Goal: Transaction & Acquisition: Purchase product/service

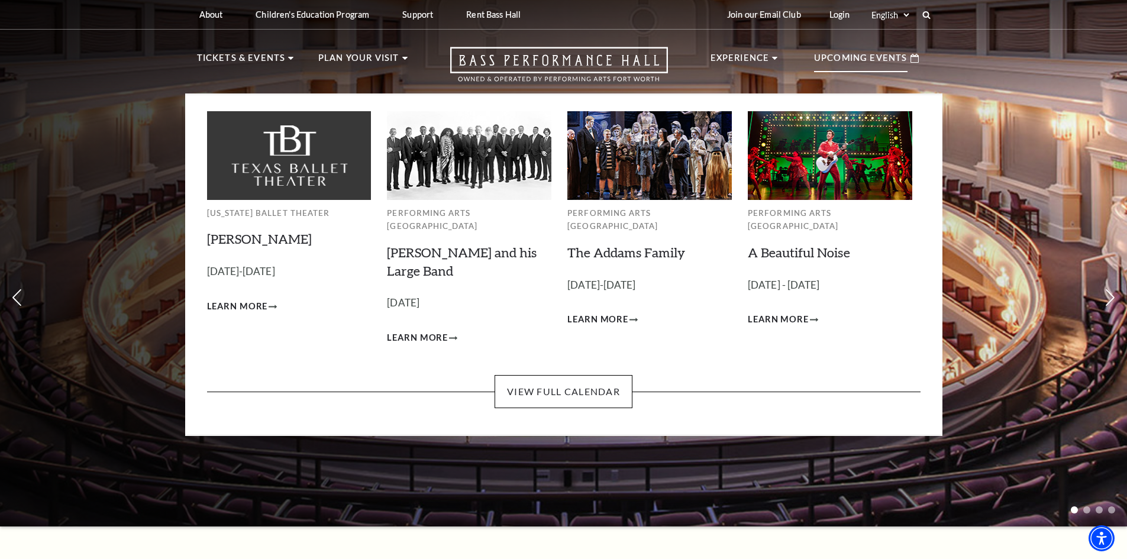
click at [866, 58] on p "Upcoming Events" at bounding box center [860, 61] width 93 height 21
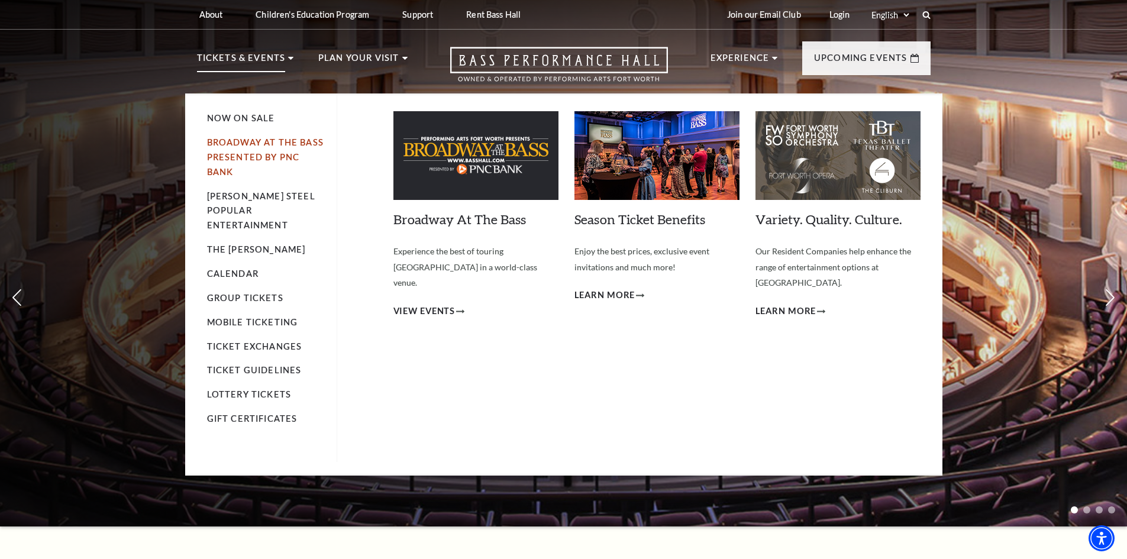
click at [251, 146] on link "Broadway At The Bass presented by PNC Bank" at bounding box center [265, 157] width 117 height 40
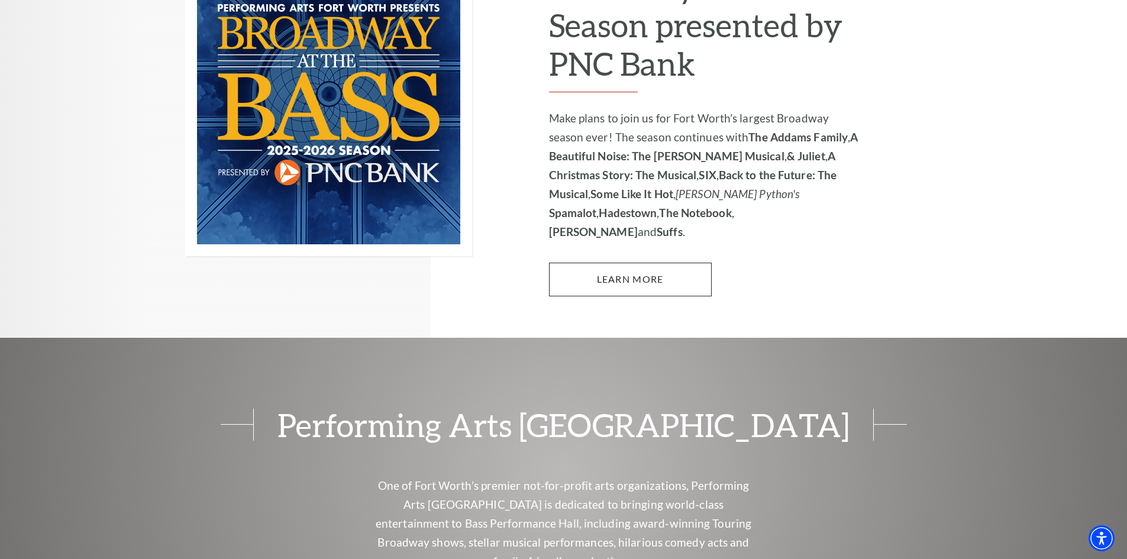
scroll to position [928, 0]
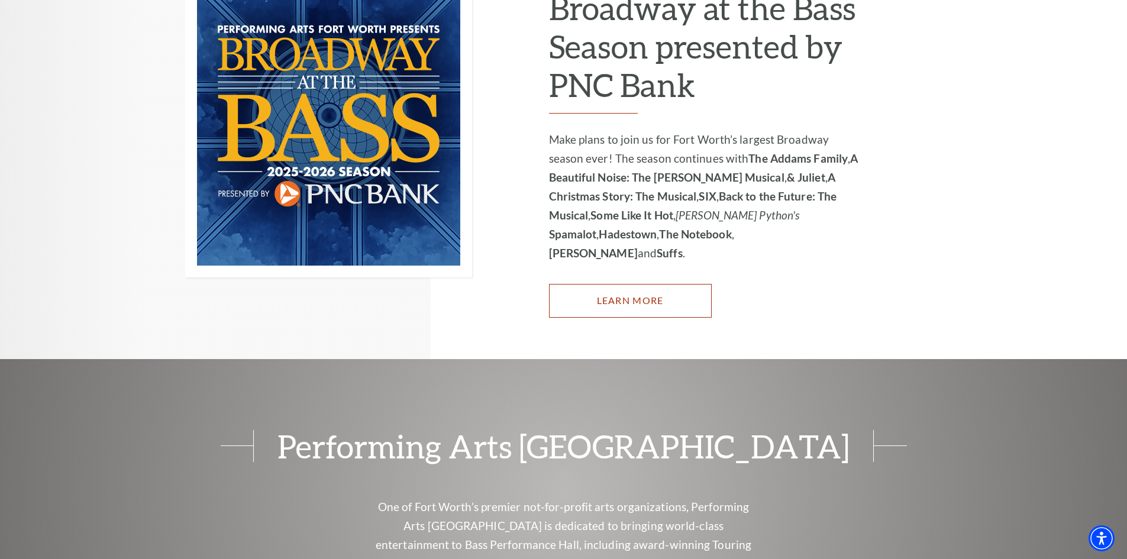
click at [597, 284] on link "Learn More" at bounding box center [630, 300] width 163 height 33
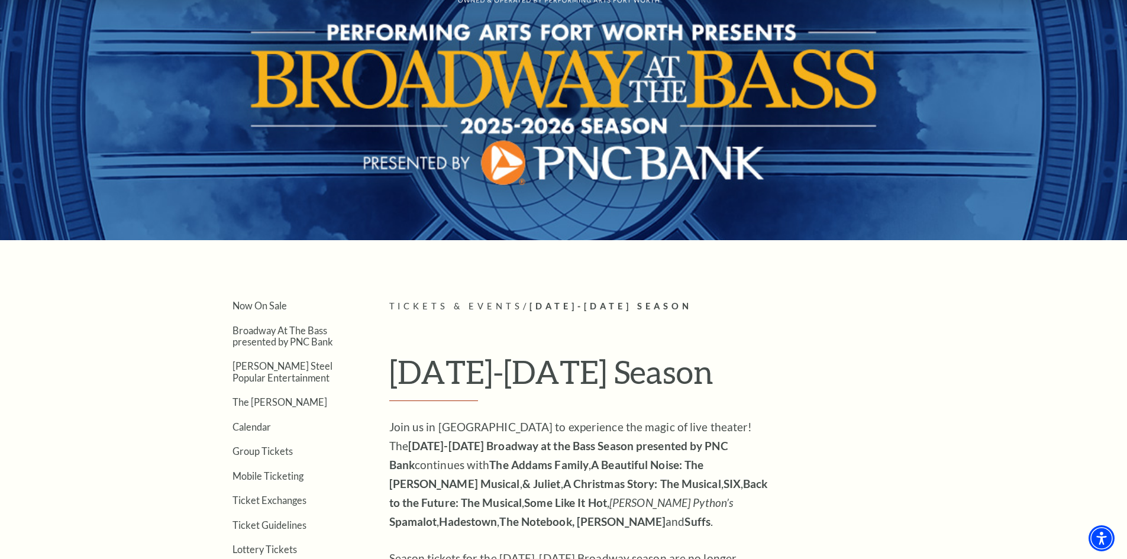
scroll to position [296, 0]
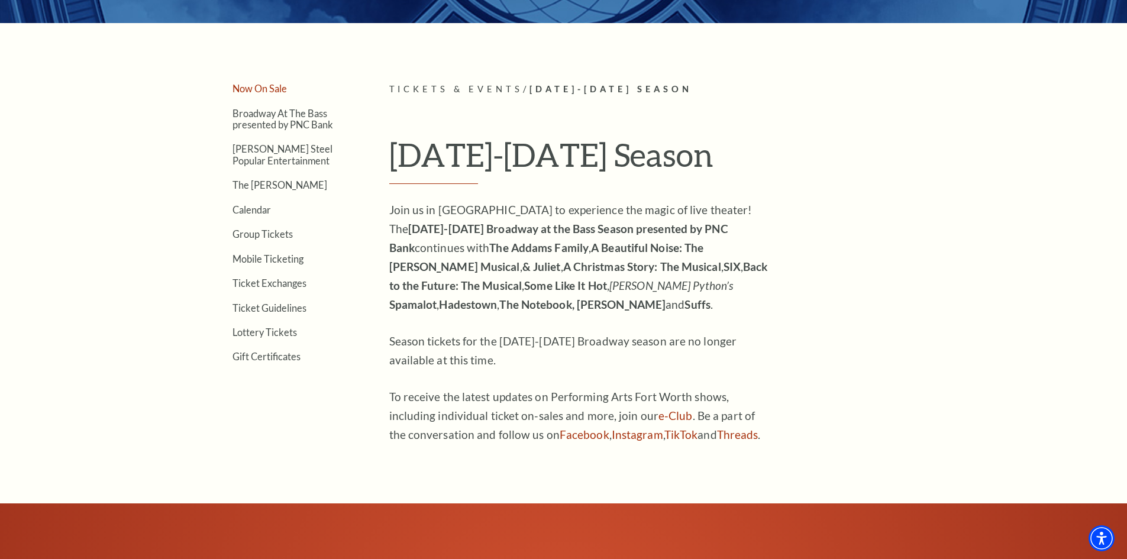
drag, startPoint x: 255, startPoint y: 82, endPoint x: 256, endPoint y: 88, distance: 6.0
click at [255, 84] on li "Now On Sale" at bounding box center [293, 87] width 121 height 11
click at [256, 88] on link "Now On Sale" at bounding box center [260, 88] width 54 height 11
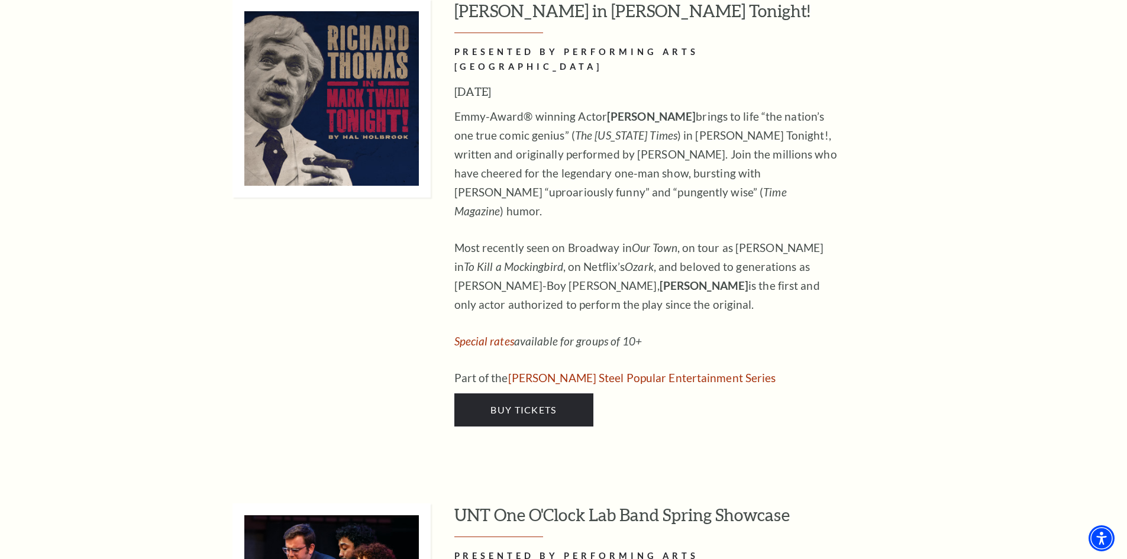
scroll to position [4852, 0]
